Goal: Task Accomplishment & Management: Manage account settings

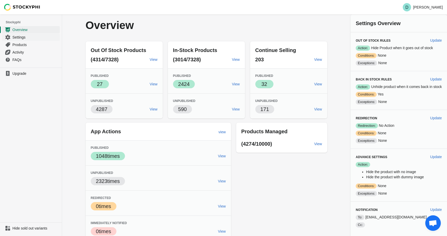
click at [21, 36] on span "Settings" at bounding box center [35, 37] width 46 height 5
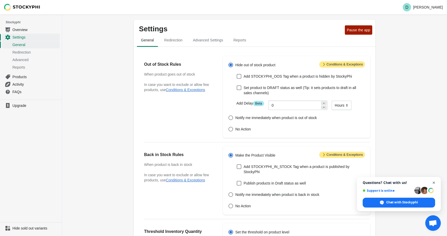
click at [435, 182] on span "Open chat" at bounding box center [433, 182] width 6 height 6
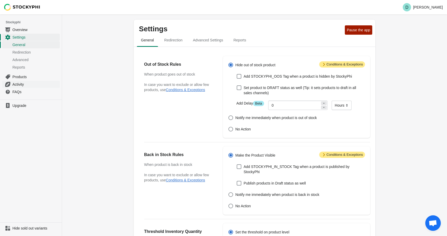
click at [18, 86] on span "Activity" at bounding box center [35, 84] width 46 height 5
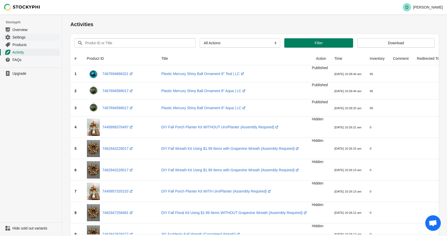
click at [17, 37] on span "Settings" at bounding box center [35, 37] width 46 height 5
click at [18, 29] on span "Overview" at bounding box center [35, 29] width 46 height 5
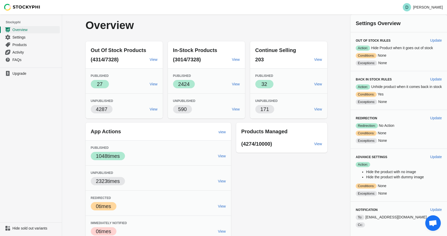
scroll to position [5, 0]
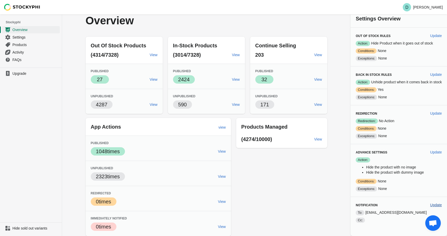
click at [436, 203] on span "Update" at bounding box center [436, 205] width 12 height 4
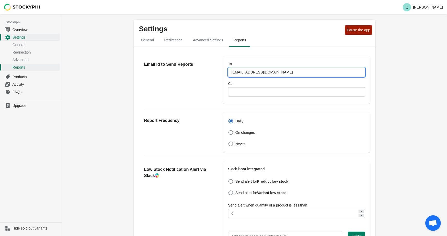
drag, startPoint x: 300, startPoint y: 73, endPoint x: 210, endPoint y: 71, distance: 89.2
click at [210, 71] on div "Email Id to Send Reports To shipping@davidchristophers.com Cc" at bounding box center [254, 78] width 231 height 52
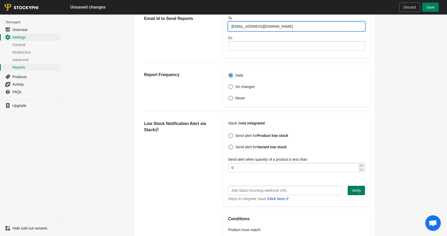
scroll to position [57, 0]
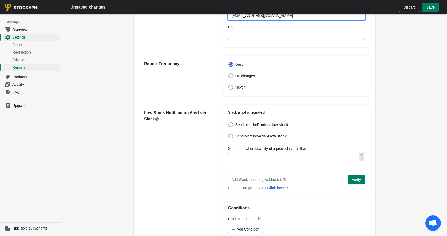
type input "info@davidchristophers.com"
click at [246, 74] on span "On changes" at bounding box center [245, 75] width 20 height 5
click at [229, 74] on input "On changes" at bounding box center [228, 73] width 0 height 0
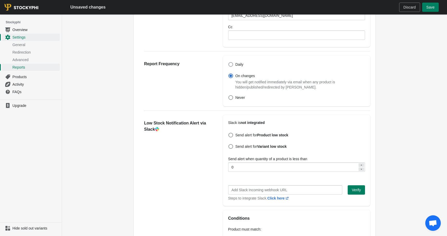
click at [231, 65] on span at bounding box center [230, 64] width 5 height 5
click at [229, 62] on input "Daily" at bounding box center [228, 62] width 0 height 0
radio input "true"
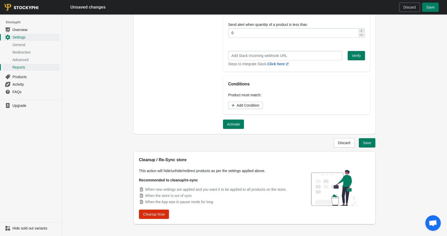
scroll to position [186, 0]
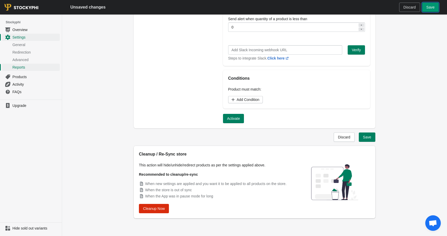
click at [433, 11] on button "Save" at bounding box center [430, 7] width 17 height 9
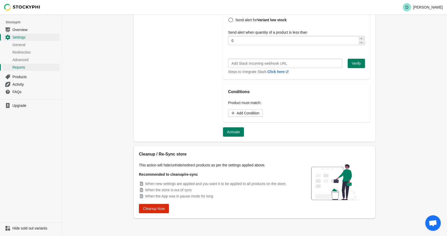
scroll to position [173, 0]
